Goal: Navigation & Orientation: Find specific page/section

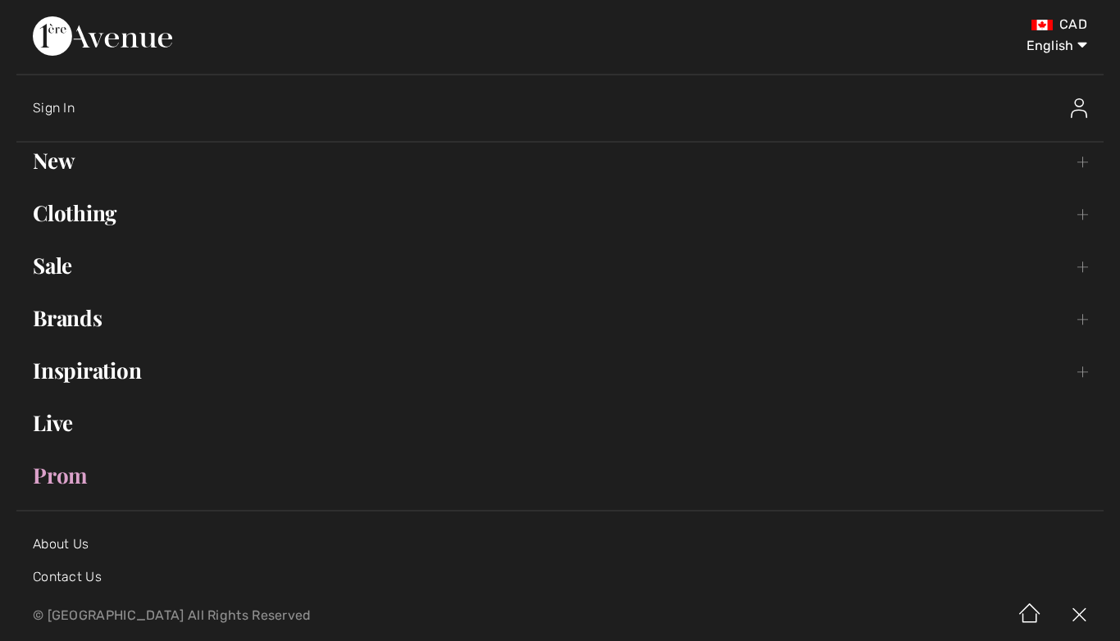
click at [1076, 43] on select "English Français" at bounding box center [1044, 42] width 85 height 49
select select "https://www.1ereavenue.com/fr/cart/"
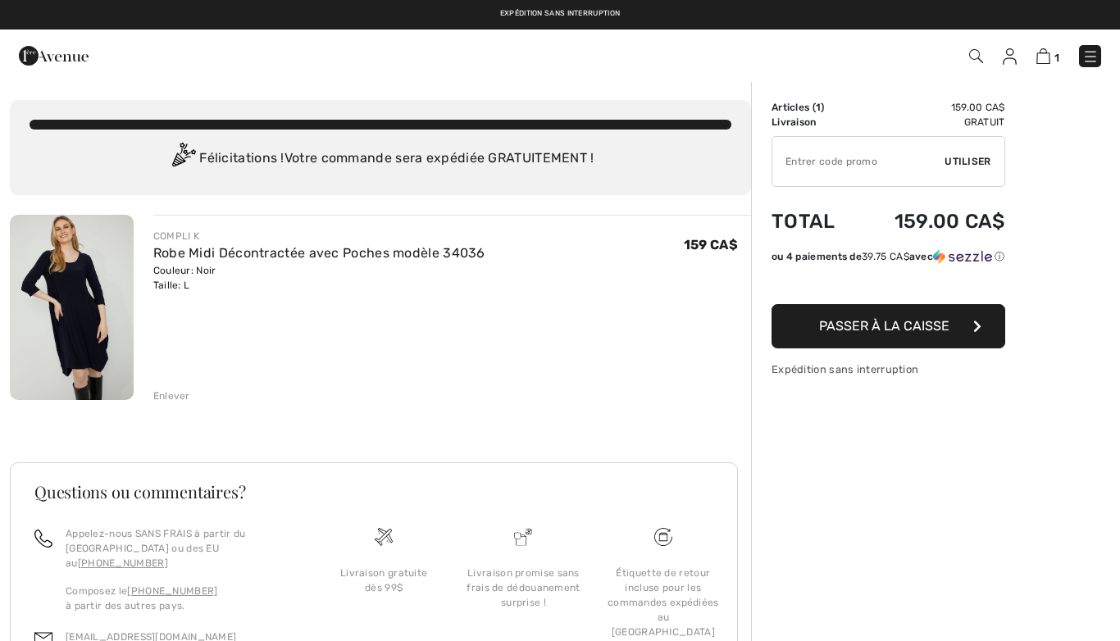
click at [1042, 62] on img at bounding box center [1043, 56] width 14 height 16
click at [1009, 63] on img at bounding box center [1010, 56] width 14 height 16
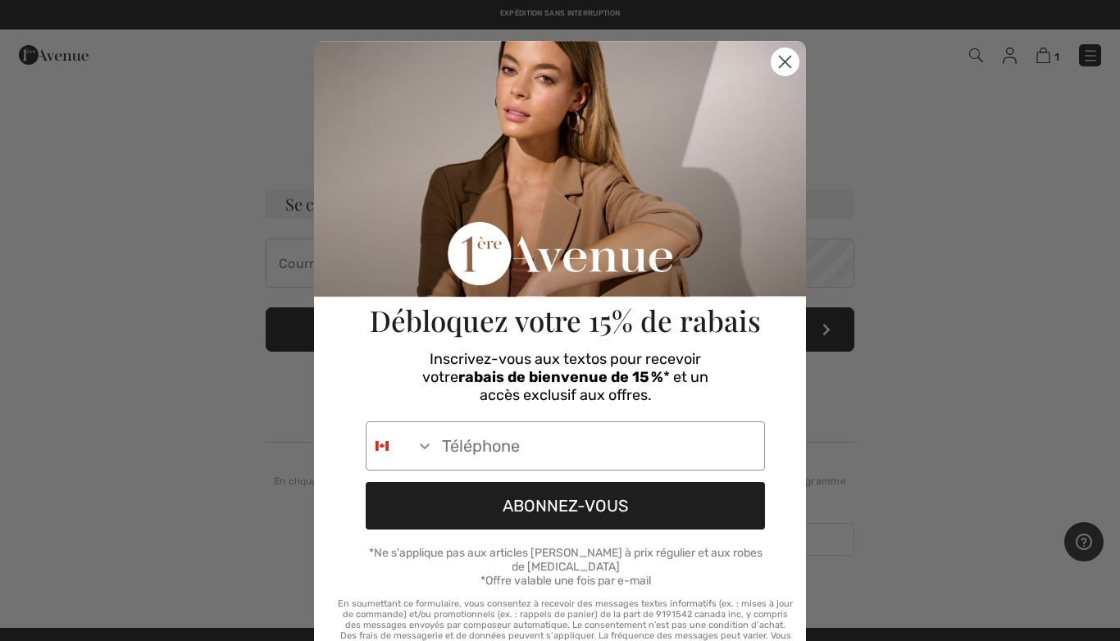
click at [781, 68] on circle "Close dialog" at bounding box center [785, 61] width 27 height 27
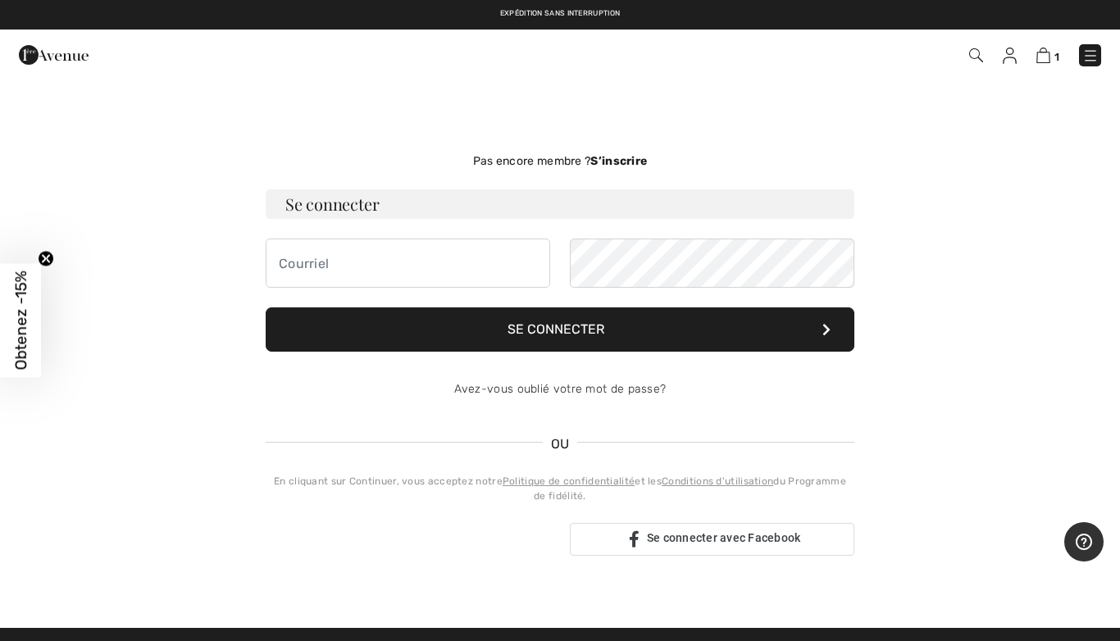
click at [1086, 60] on img at bounding box center [1090, 56] width 16 height 16
